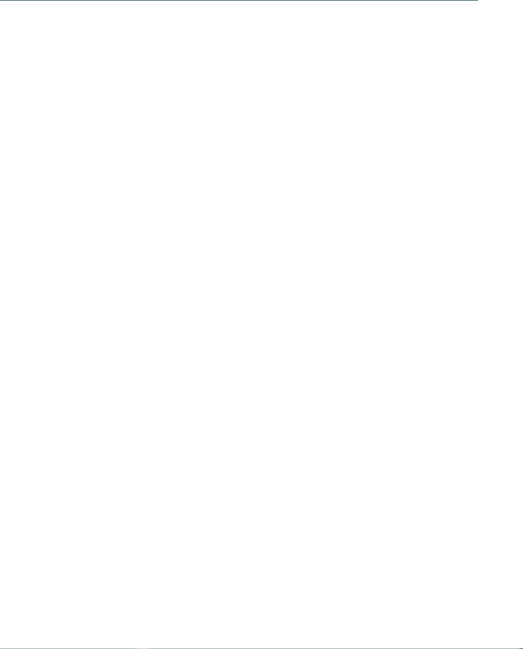
scroll to position [4620, 0]
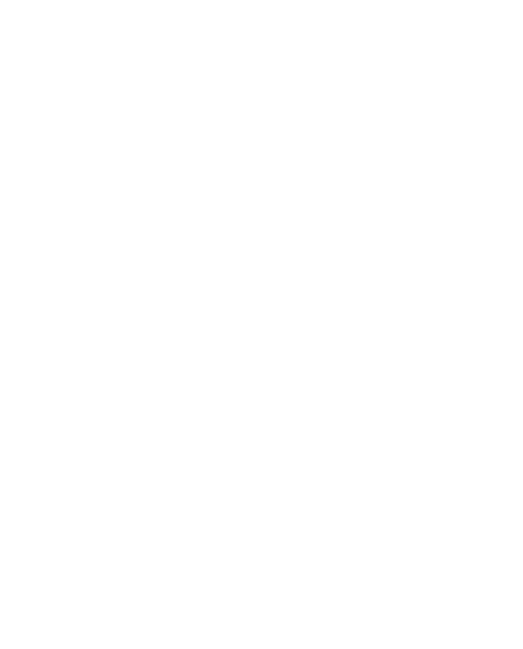
click at [177, 359] on div "Offerte" at bounding box center [201, 386] width 109 height 54
click at [19, 139] on div "Newsletter * ****** ******* ******** ****** Titolo Nome [GEOGRAPHIC_DATA] Fax" at bounding box center [261, 324] width 523 height 649
click at [83, 139] on div at bounding box center [54, 115] width 88 height 88
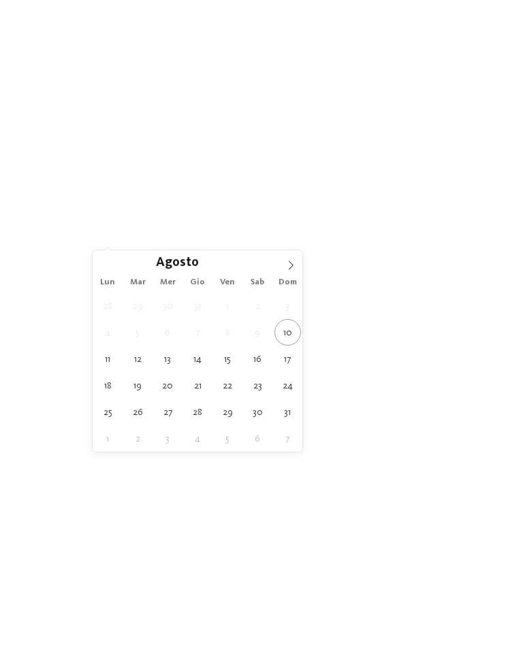
click at [274, 266] on div "Agosto ****" at bounding box center [197, 261] width 157 height 23
click at [183, 267] on span "Agosto" at bounding box center [177, 263] width 43 height 13
click at [287, 268] on icon at bounding box center [291, 266] width 10 height 10
click at [285, 266] on span at bounding box center [290, 261] width 23 height 23
click at [287, 266] on icon at bounding box center [291, 266] width 10 height 10
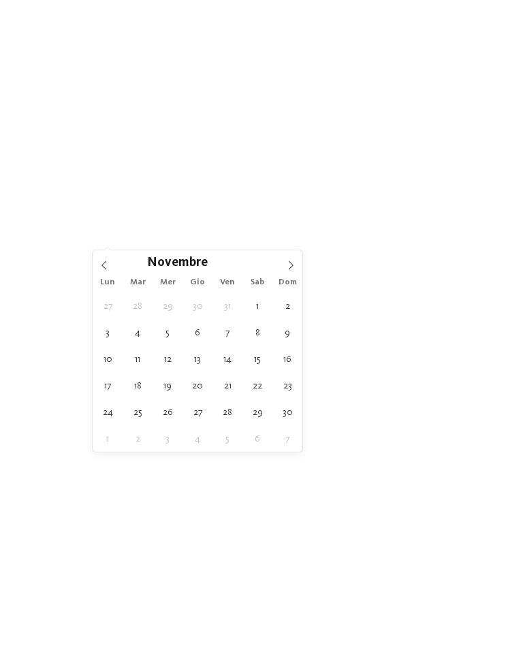
click at [286, 266] on icon at bounding box center [291, 266] width 10 height 10
click at [289, 269] on icon at bounding box center [291, 266] width 10 height 10
type input "****"
type div "25.01.2026"
type input "****"
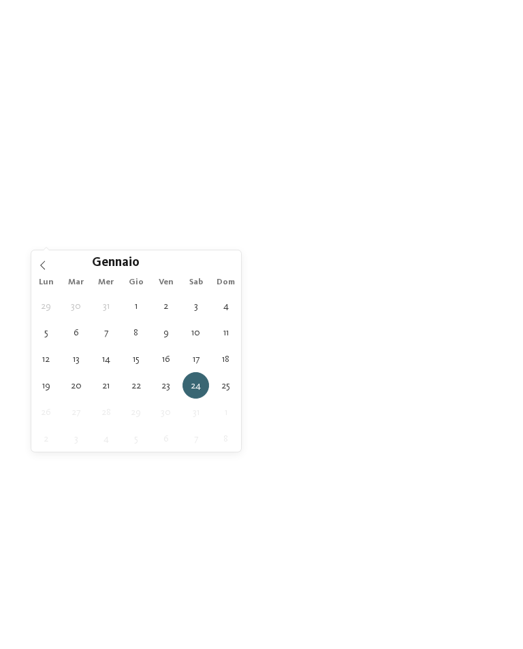
type div "25.01.2026"
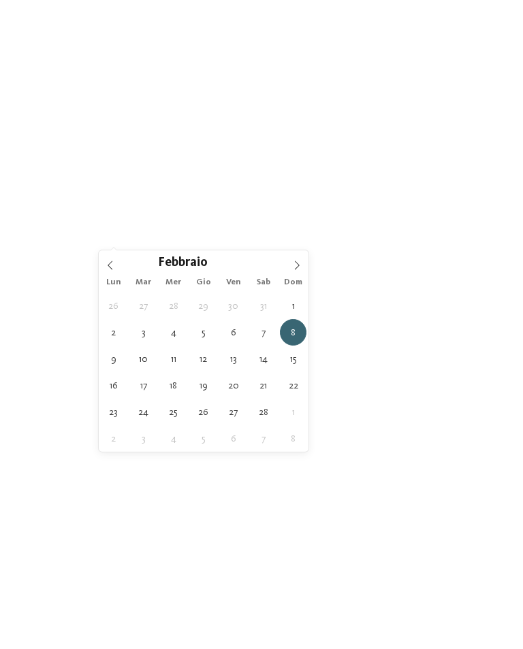
type div "01.02.2026"
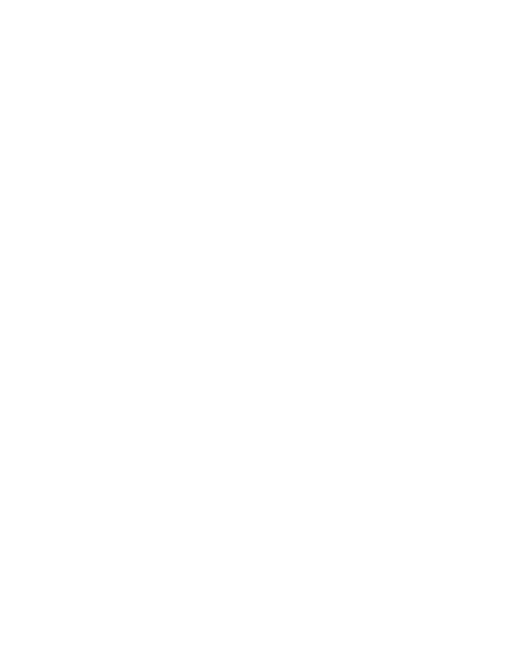
click at [489, 184] on icon at bounding box center [495, 196] width 29 height 24
click at [373, 239] on span "Family Experiences" at bounding box center [353, 239] width 63 height 10
click at [339, 210] on div at bounding box center [343, 217] width 14 height 14
click at [337, 264] on div at bounding box center [343, 271] width 14 height 14
click at [342, 346] on div at bounding box center [343, 353] width 14 height 14
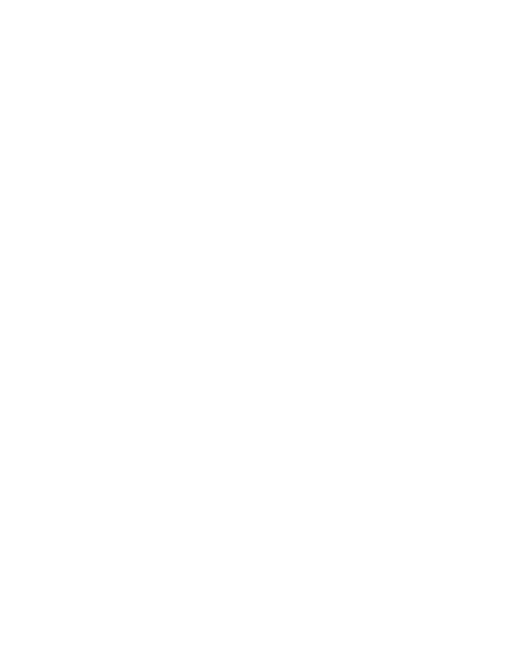
click at [340, 427] on div at bounding box center [343, 434] width 14 height 14
click at [297, 468] on div "accetta" at bounding box center [261, 481] width 177 height 27
